Goal: Task Accomplishment & Management: Manage account settings

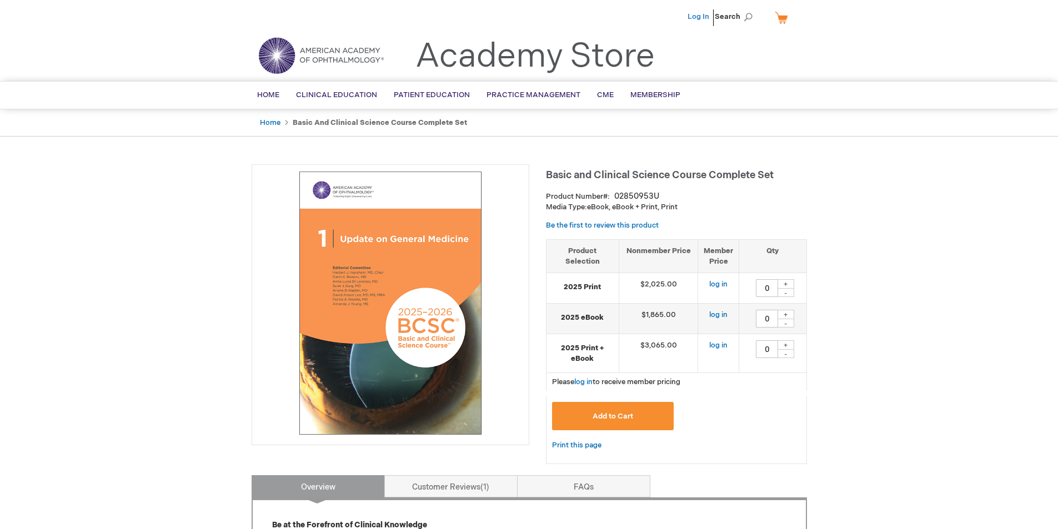
click at [704, 19] on link "Log In" at bounding box center [698, 16] width 22 height 9
click at [674, 18] on span "[PERSON_NAME]" at bounding box center [643, 16] width 62 height 9
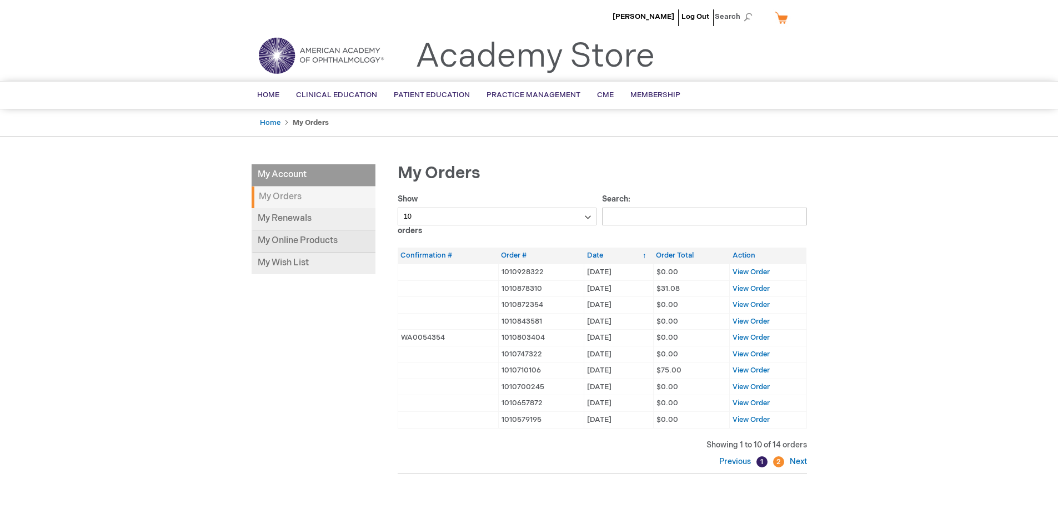
click at [347, 235] on link "My Online Products" at bounding box center [314, 241] width 124 height 22
